Goal: Transaction & Acquisition: Purchase product/service

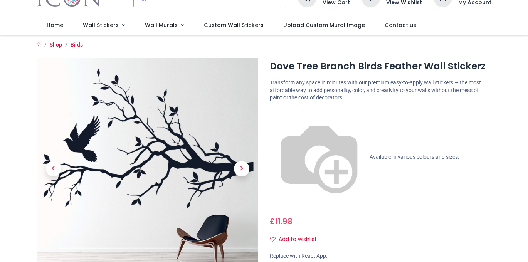
scroll to position [39, 0]
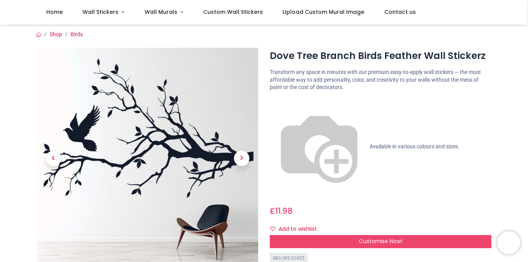
scroll to position [39, 0]
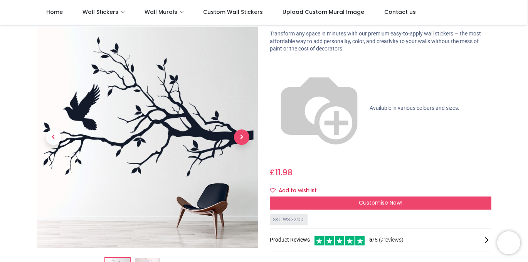
click at [241, 130] on span "Next" at bounding box center [241, 137] width 15 height 15
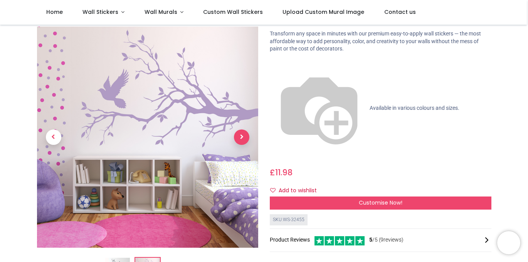
click at [241, 130] on span "Next" at bounding box center [241, 137] width 15 height 15
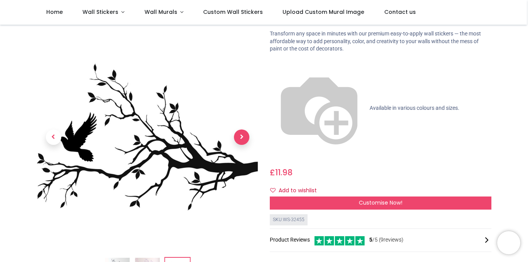
click at [241, 130] on span "Next" at bounding box center [241, 137] width 15 height 15
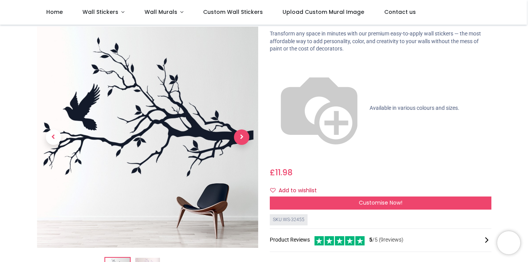
click at [241, 130] on span "Next" at bounding box center [241, 137] width 15 height 15
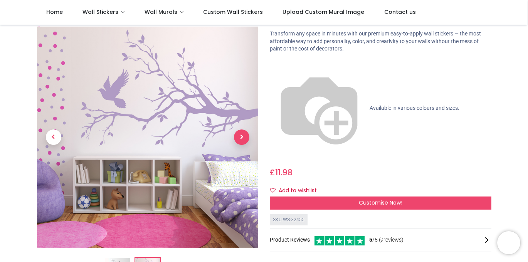
click at [241, 130] on span "Next" at bounding box center [241, 137] width 15 height 15
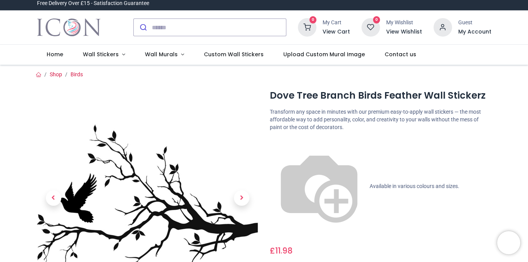
scroll to position [0, 0]
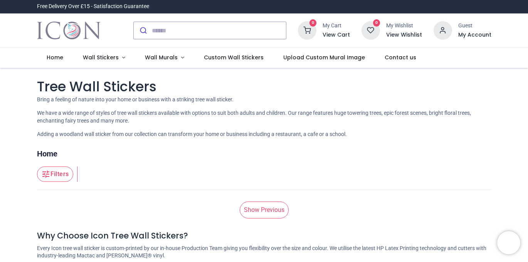
drag, startPoint x: 0, startPoint y: 0, endPoint x: 20, endPoint y: 97, distance: 98.8
click at [20, 97] on div "Pricelist : Public Pricelist Public Pricelist Tree Wall Stickers Home Filters F…" at bounding box center [264, 194] width 528 height 253
